Goal: Information Seeking & Learning: Find specific page/section

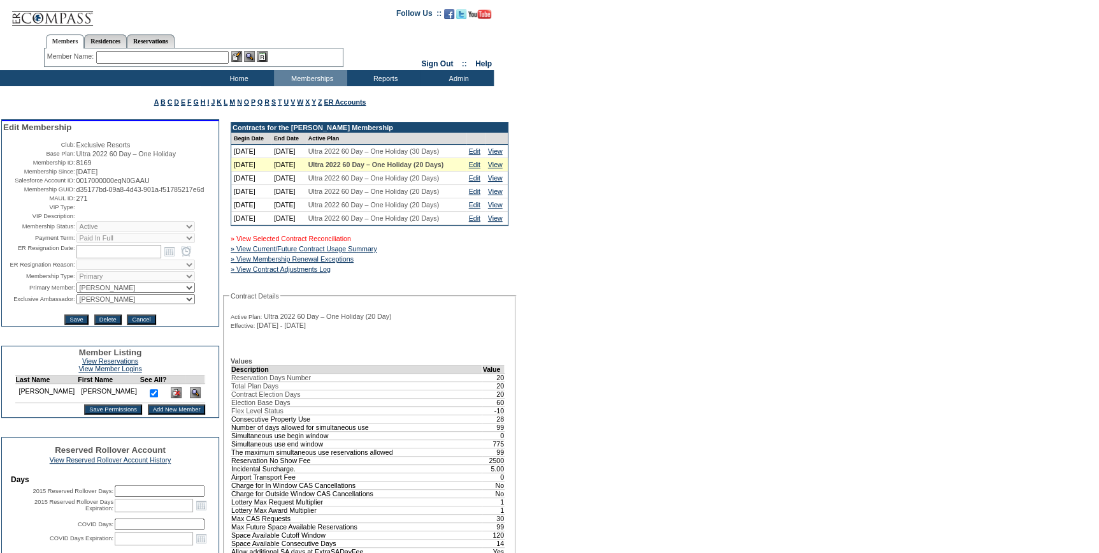
click at [347, 275] on td "» View Selected Contract Reconciliation » View Current/Future Contract Usage Su…" at bounding box center [370, 251] width 278 height 48
click at [345, 242] on link "» View Selected Contract Reconciliation" at bounding box center [291, 239] width 120 height 8
click at [159, 55] on input "text" at bounding box center [162, 57] width 133 height 13
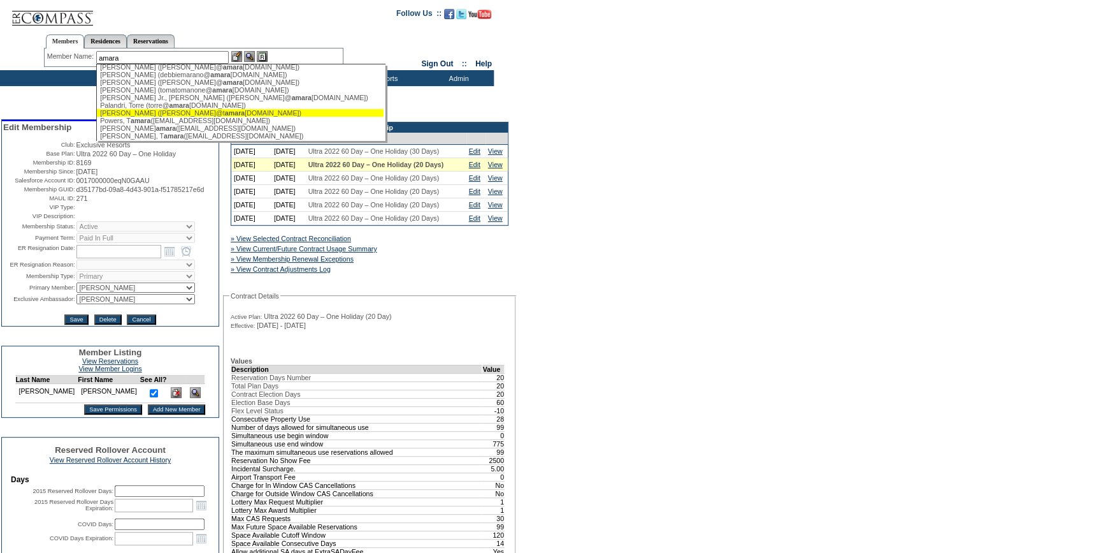
scroll to position [89, 0]
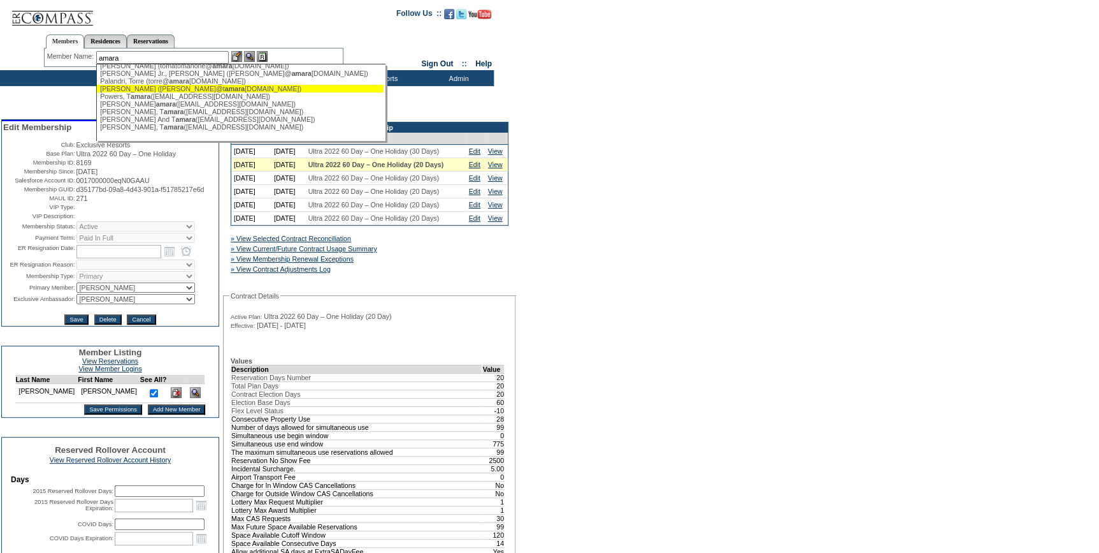
type input "amara"
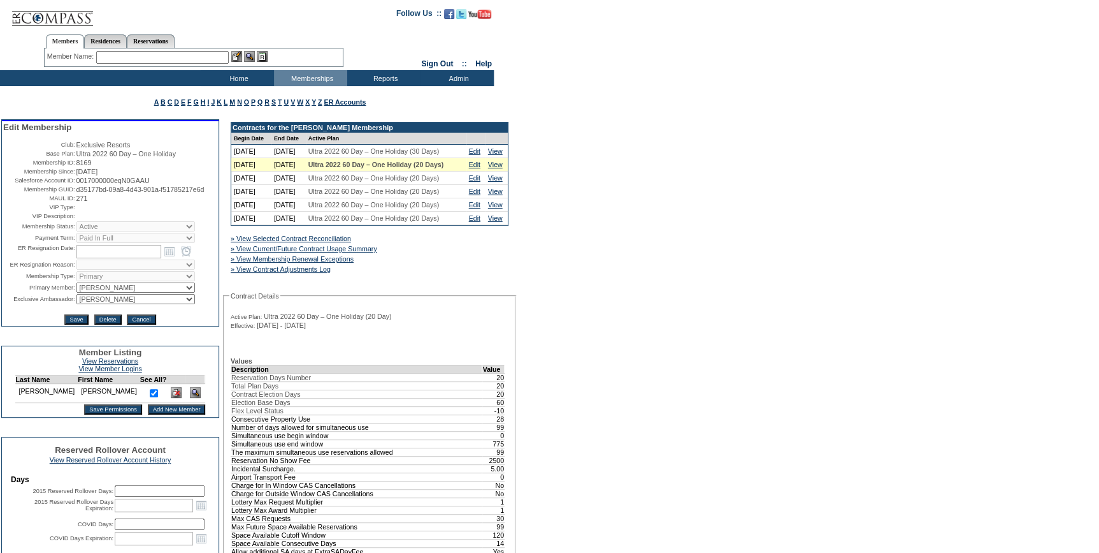
scroll to position [0, 0]
click at [214, 58] on input "text" at bounding box center [162, 57] width 133 height 13
type input "o'dell"
drag, startPoint x: 133, startPoint y: 59, endPoint x: 146, endPoint y: 86, distance: 29.9
click at [57, 64] on div "Member Name: o'dell N odell , Ross (spire60@gmail.com) Destination or Residence…" at bounding box center [194, 57] width 300 height 18
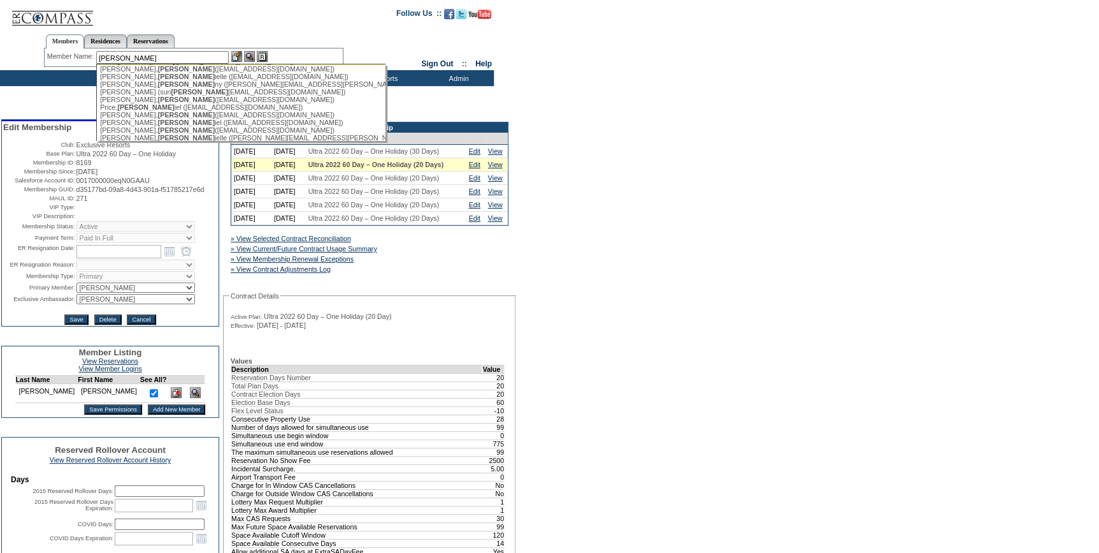
scroll to position [1275, 0]
click at [143, 31] on div "O'Dell, Dan iel (kdawg6468@aol.com)" at bounding box center [240, 28] width 280 height 8
type input "O'Dell, Daniel (kdawg6468@aol.com)"
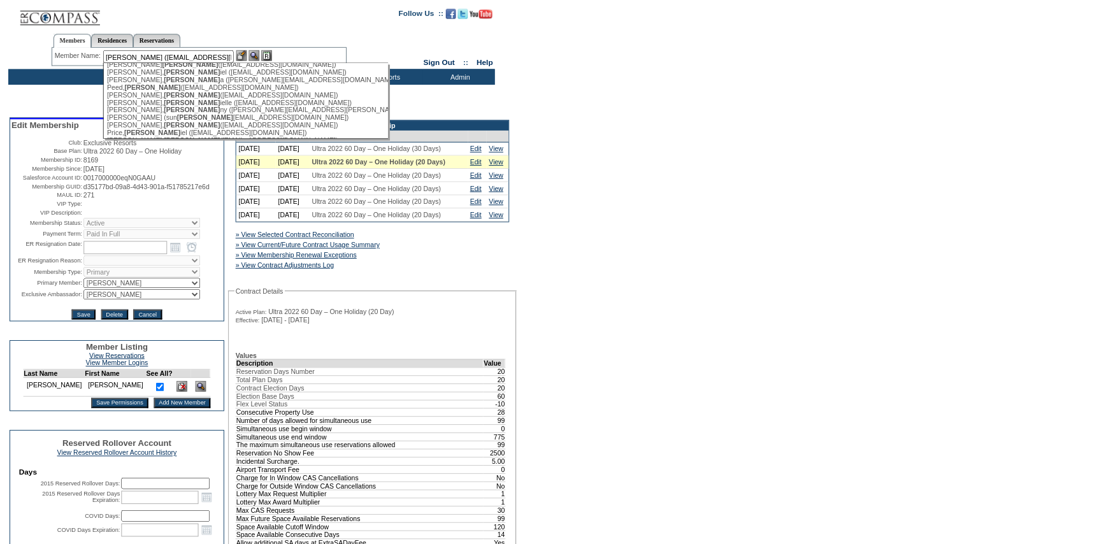
scroll to position [0, 0]
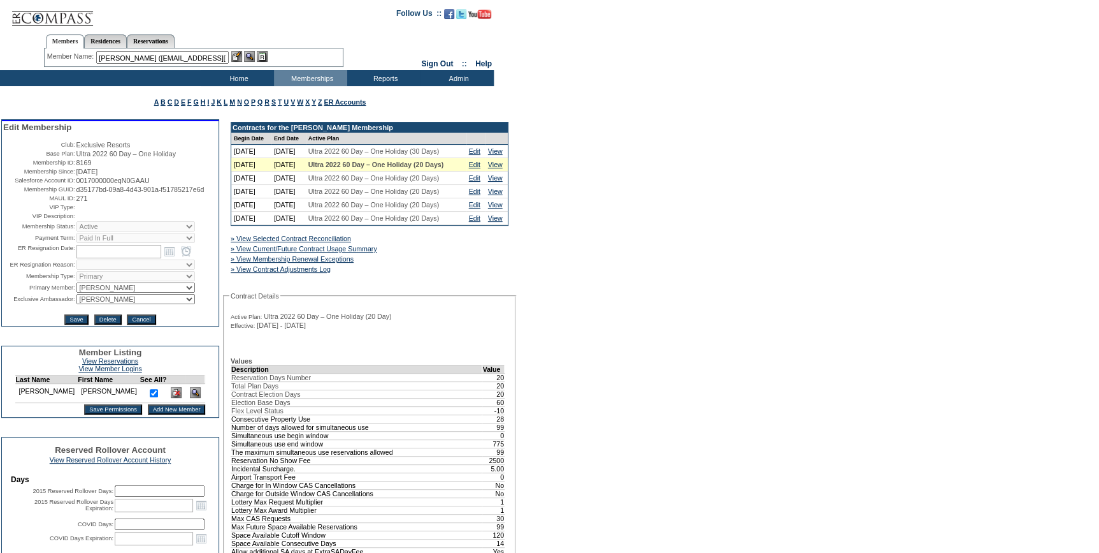
click at [240, 57] on img at bounding box center [236, 56] width 11 height 11
